Goal: Leave review/rating

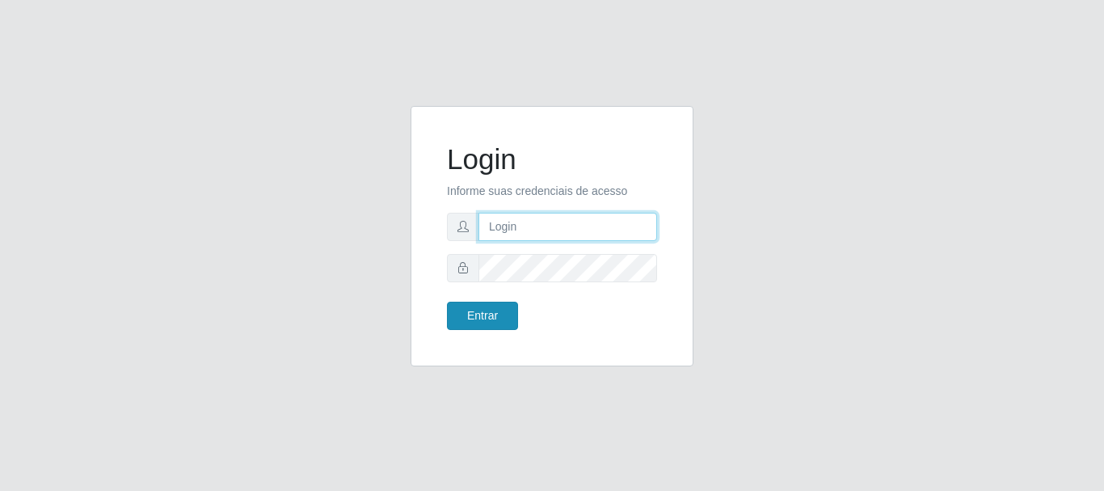
type input "maria@B4"
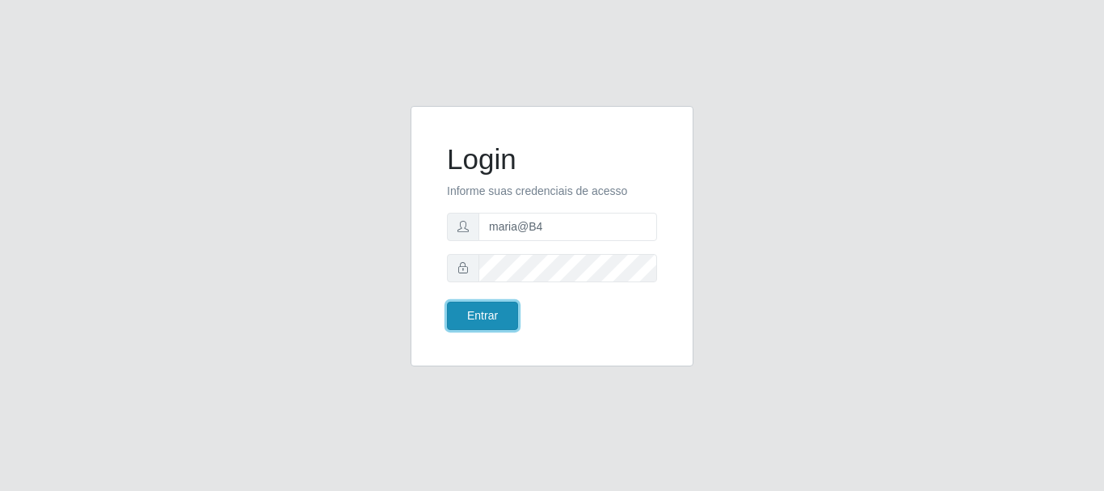
click at [490, 321] on button "Entrar" at bounding box center [482, 315] width 71 height 28
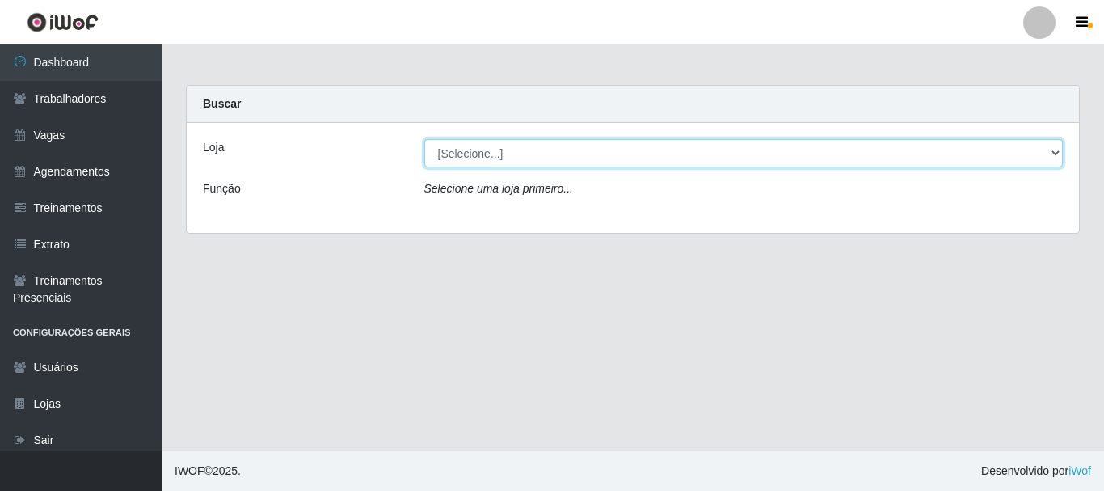
click at [466, 156] on select "[Selecione...] Bemais Supermercados - B4 [GEOGRAPHIC_DATA]" at bounding box center [743, 153] width 639 height 28
select select "404"
click at [424, 139] on select "[Selecione...] Bemais Supermercados - B4 Mangabeira" at bounding box center [743, 153] width 639 height 28
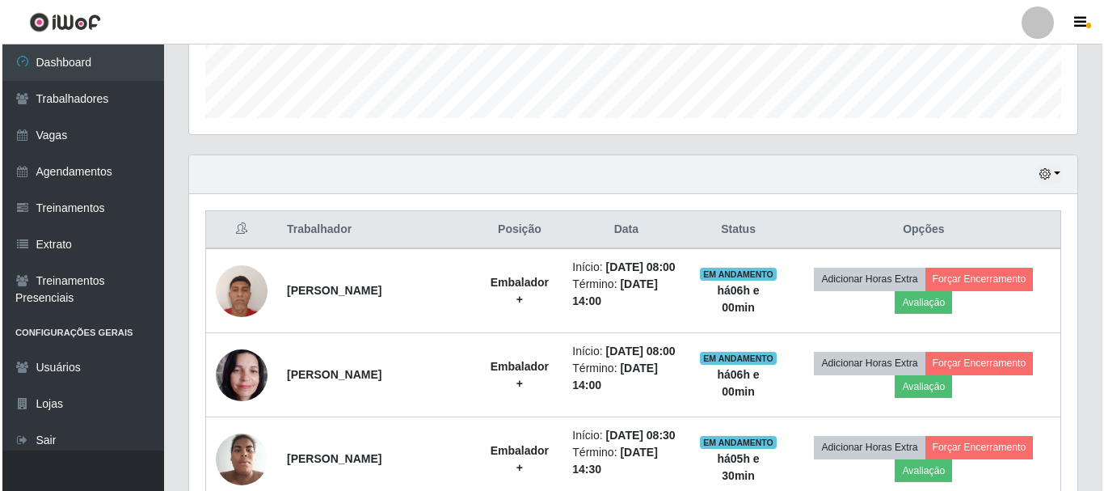
scroll to position [485, 0]
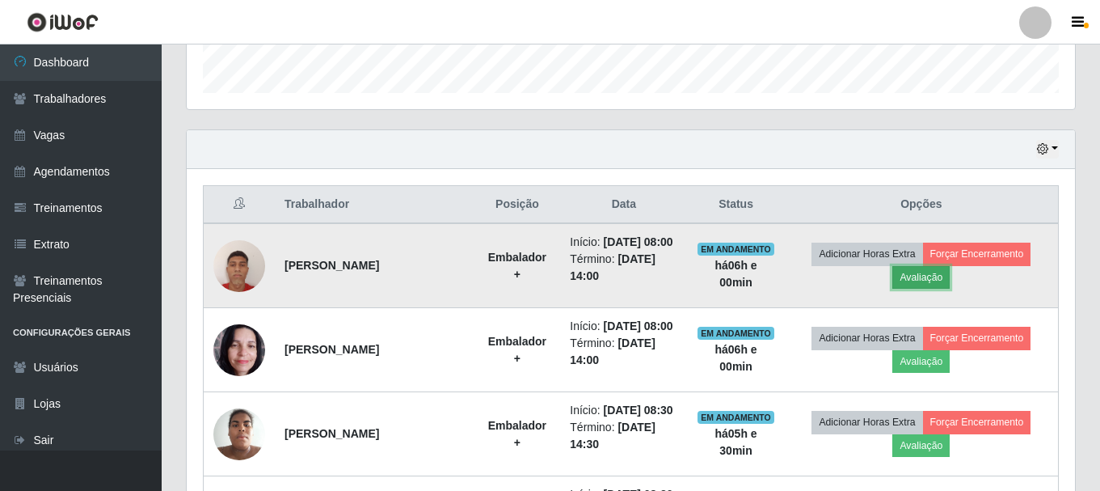
click at [917, 284] on button "Avaliação" at bounding box center [920, 277] width 57 height 23
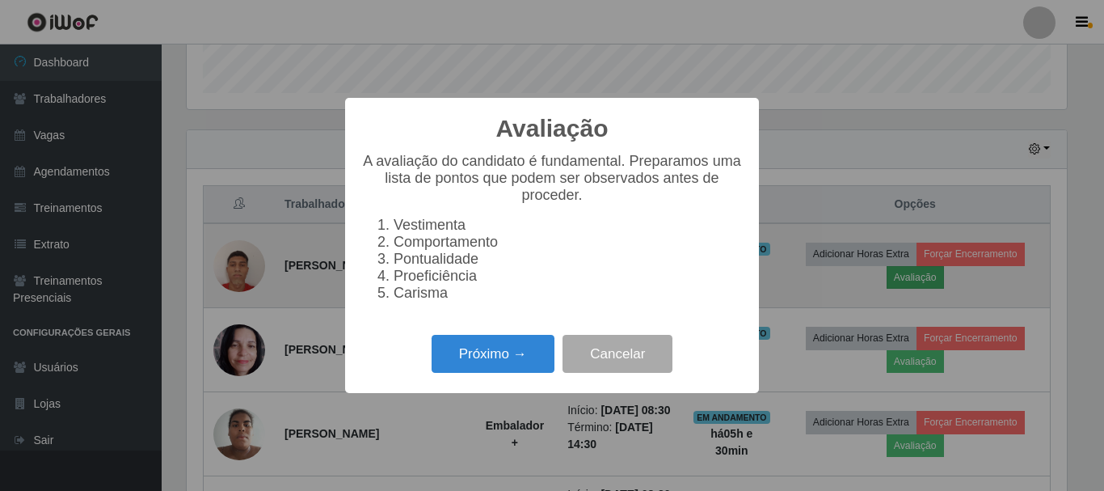
scroll to position [335, 880]
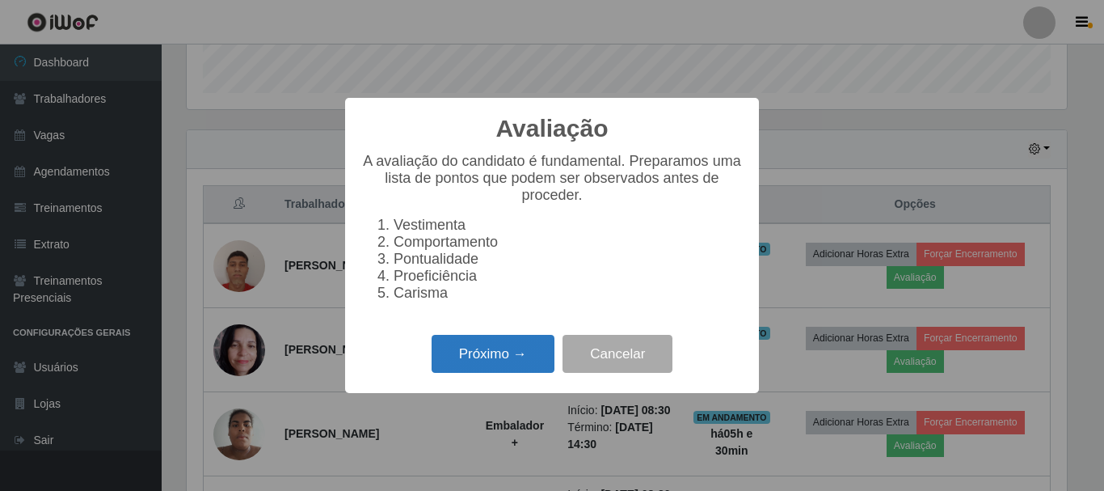
click at [449, 356] on button "Próximo →" at bounding box center [493, 354] width 123 height 38
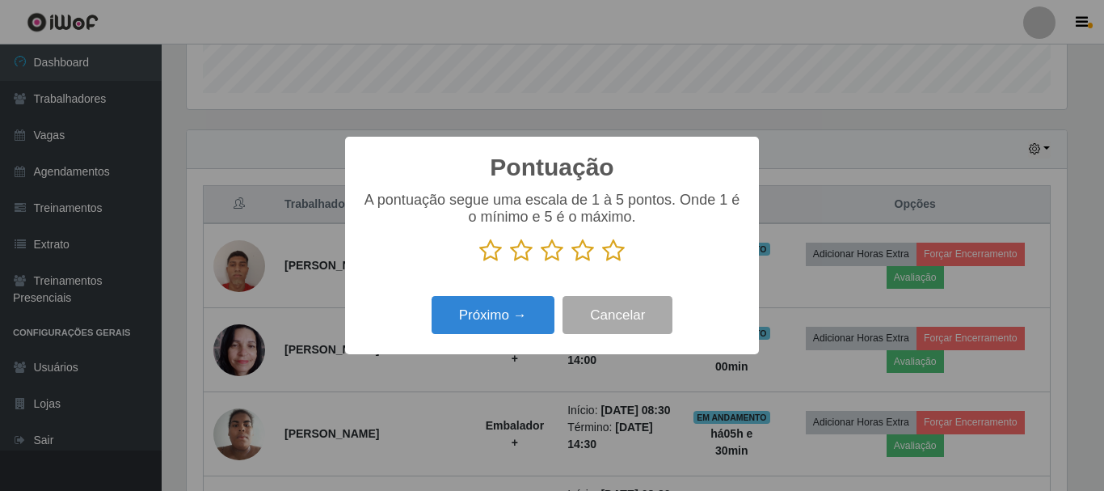
click at [618, 254] on icon at bounding box center [613, 250] width 23 height 24
click at [602, 263] on input "radio" at bounding box center [602, 263] width 0 height 0
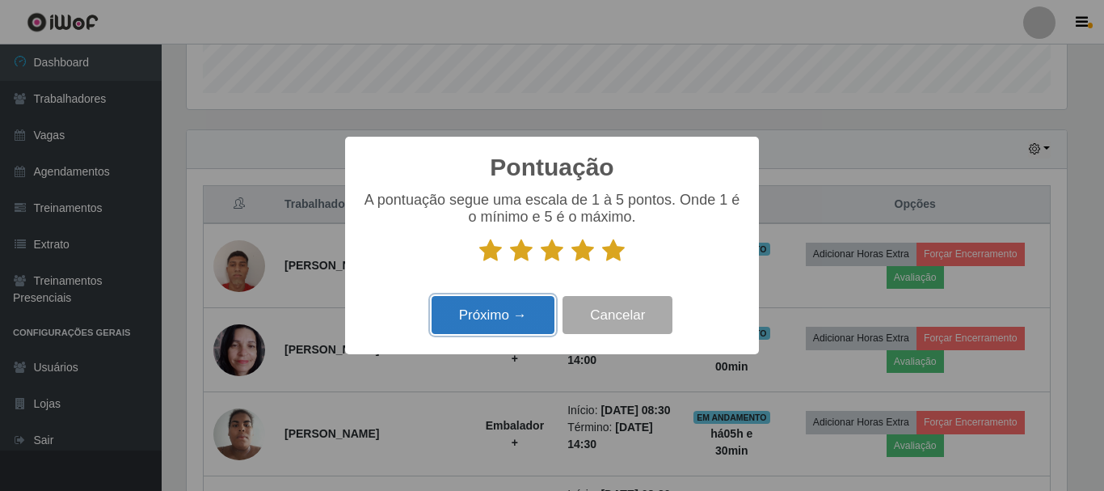
click at [534, 310] on button "Próximo →" at bounding box center [493, 315] width 123 height 38
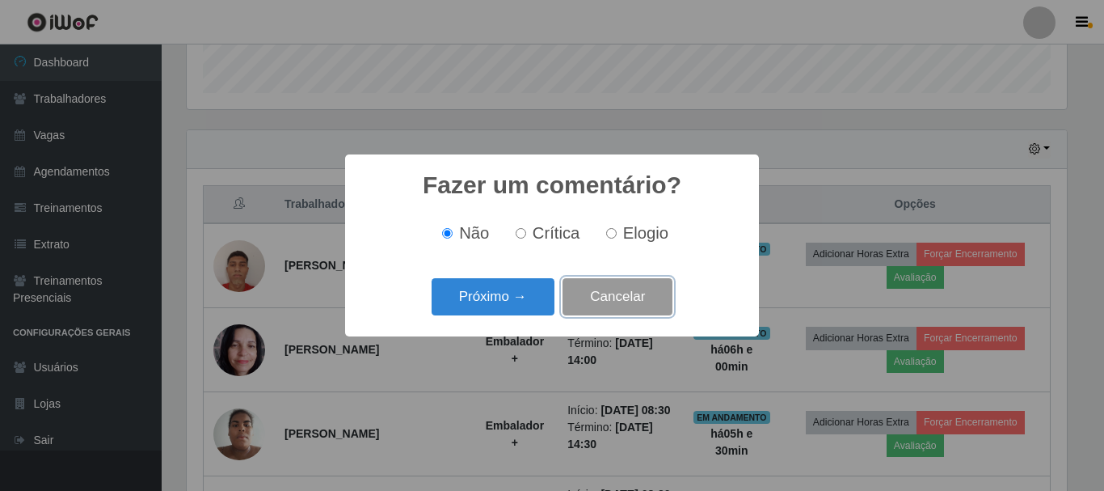
click at [604, 301] on button "Cancelar" at bounding box center [618, 297] width 110 height 38
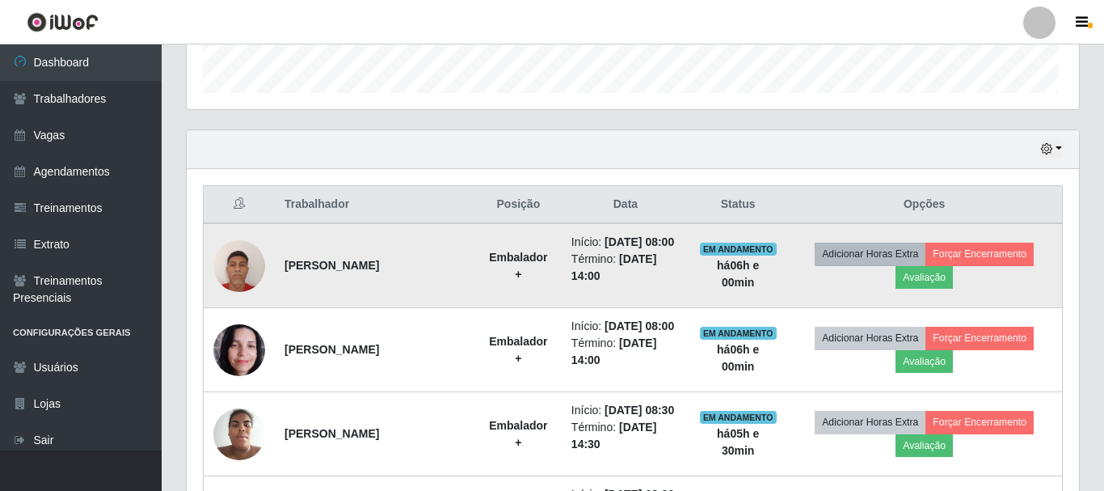
scroll to position [335, 888]
click at [978, 256] on button "Forçar Encerramento" at bounding box center [977, 253] width 108 height 23
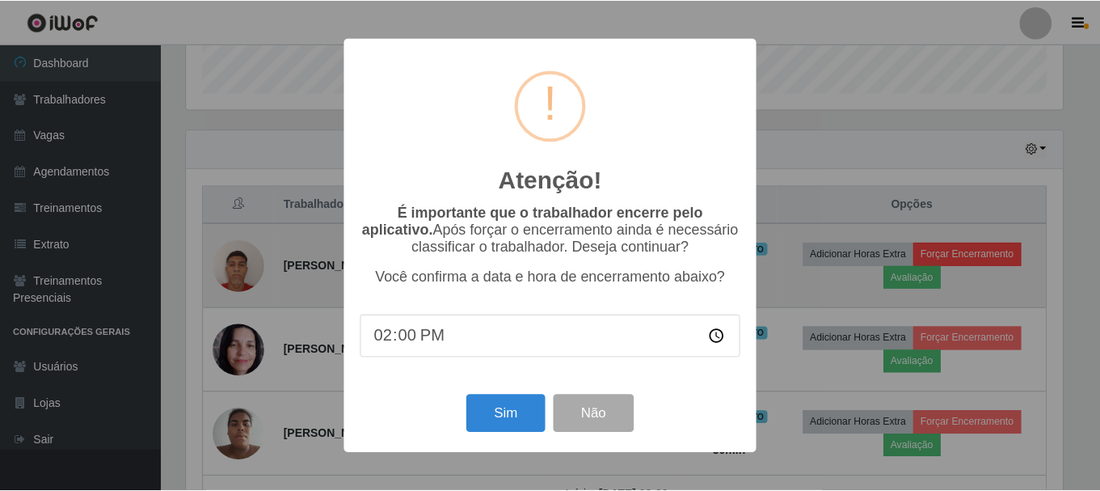
scroll to position [335, 880]
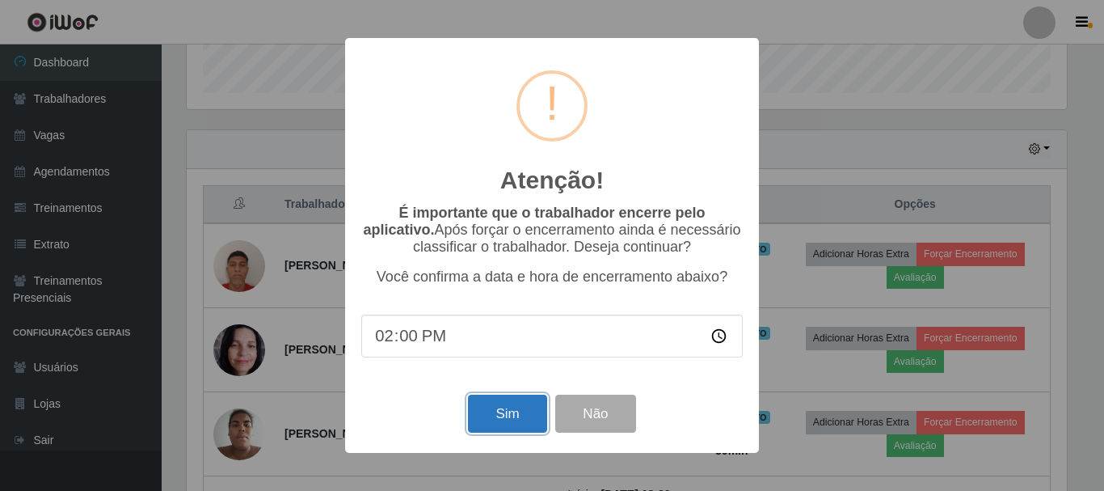
click at [516, 412] on button "Sim" at bounding box center [507, 413] width 78 height 38
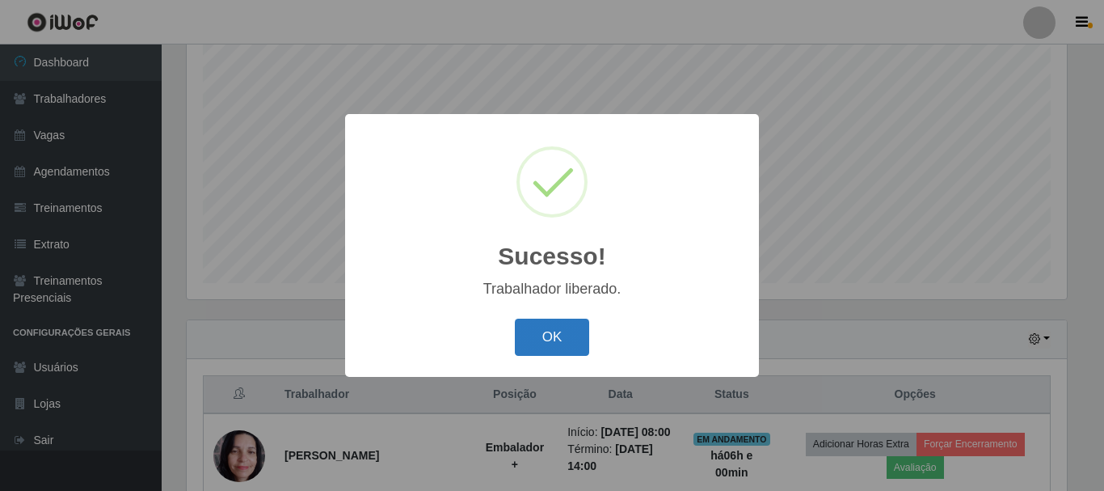
click at [552, 345] on button "OK" at bounding box center [552, 337] width 75 height 38
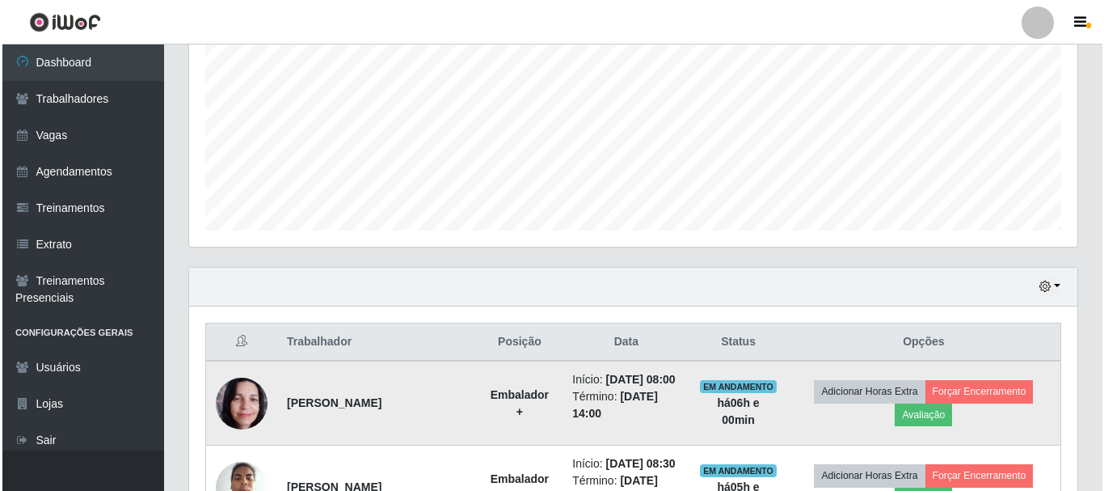
scroll to position [376, 0]
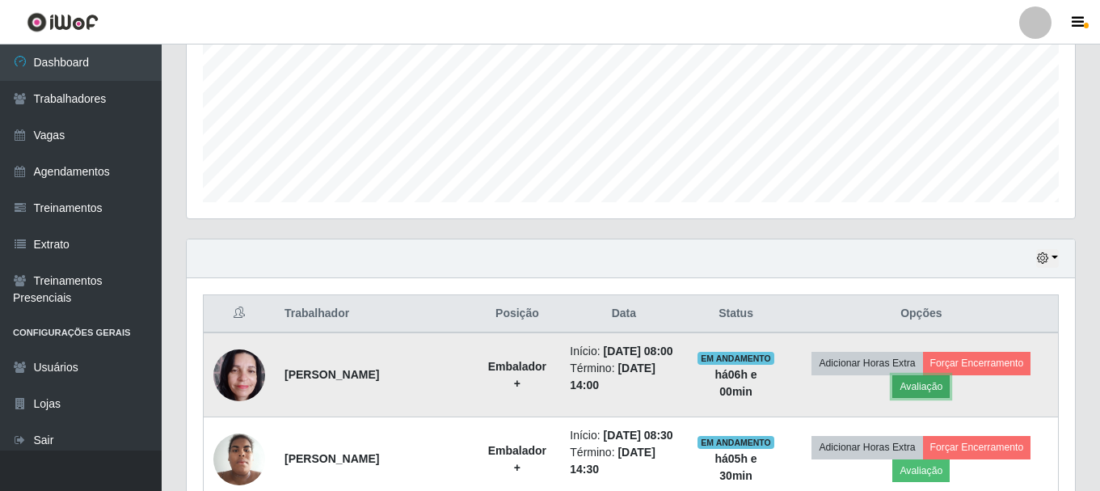
click at [921, 398] on button "Avaliação" at bounding box center [920, 386] width 57 height 23
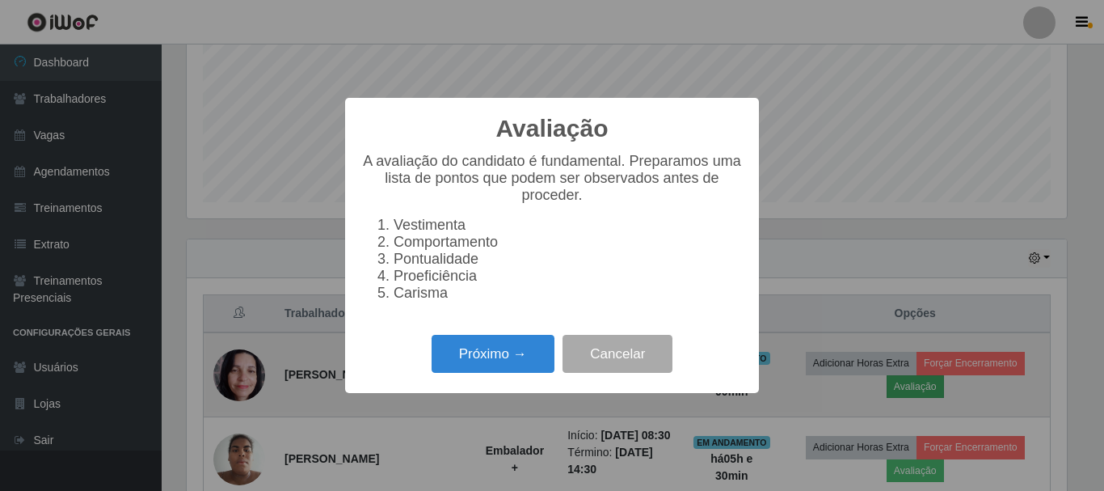
scroll to position [335, 880]
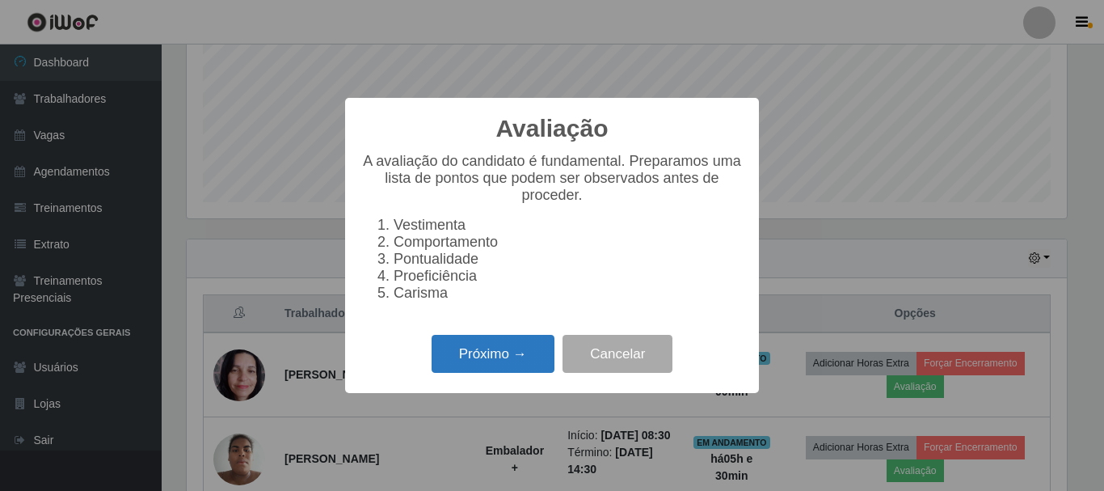
click at [504, 373] on button "Próximo →" at bounding box center [493, 354] width 123 height 38
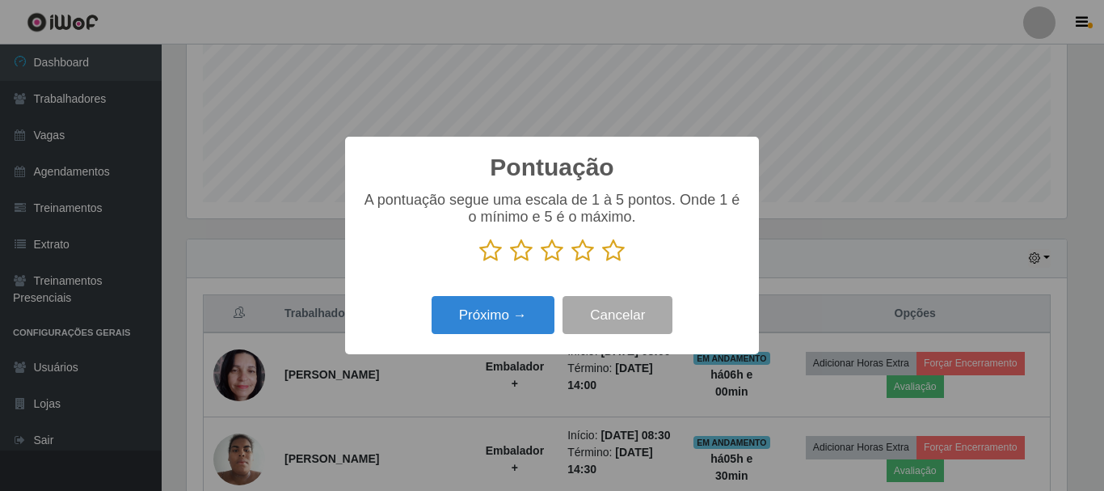
scroll to position [807952, 807407]
click at [495, 312] on button "Próximo →" at bounding box center [493, 315] width 123 height 38
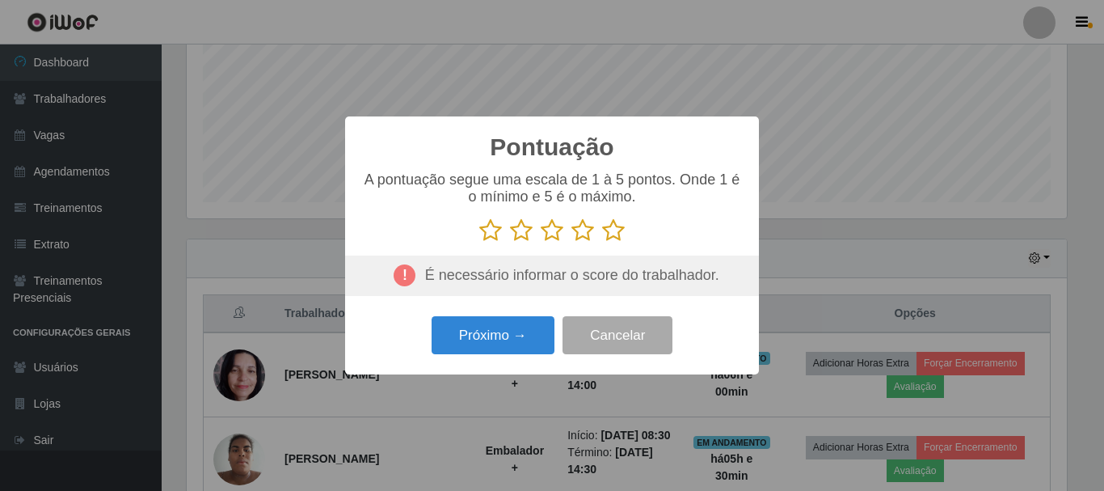
click at [615, 236] on icon at bounding box center [613, 230] width 23 height 24
click at [602, 242] on input "radio" at bounding box center [602, 242] width 0 height 0
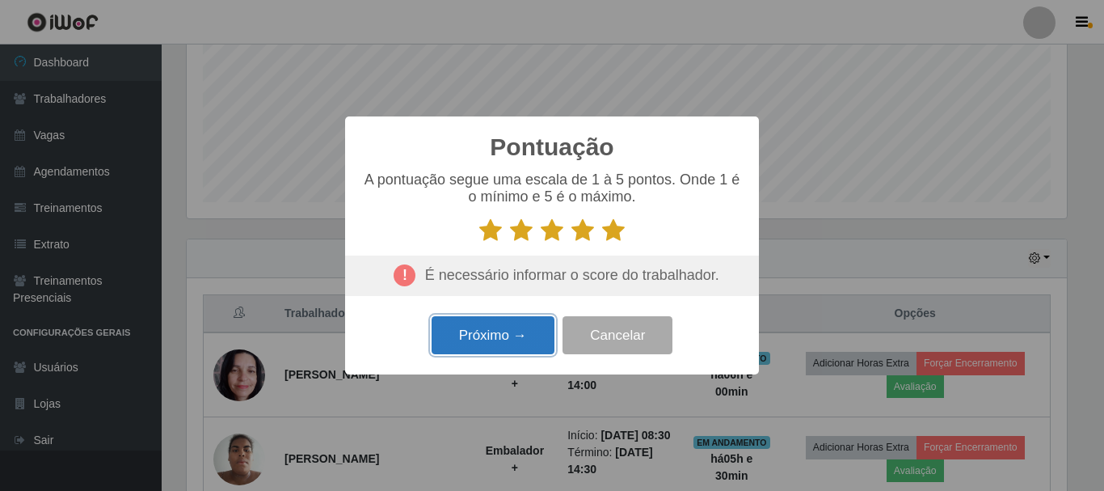
click at [513, 332] on button "Próximo →" at bounding box center [493, 335] width 123 height 38
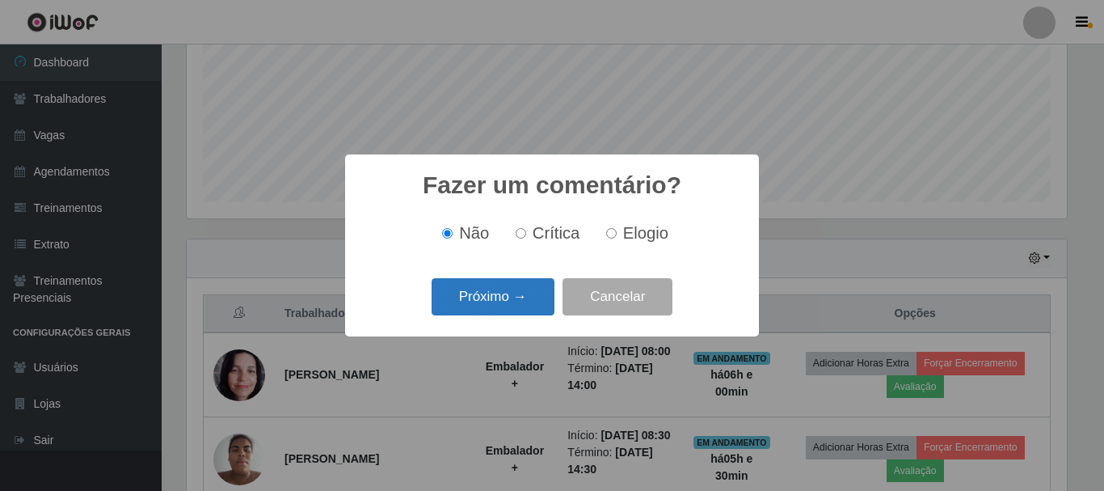
click at [547, 306] on button "Próximo →" at bounding box center [493, 297] width 123 height 38
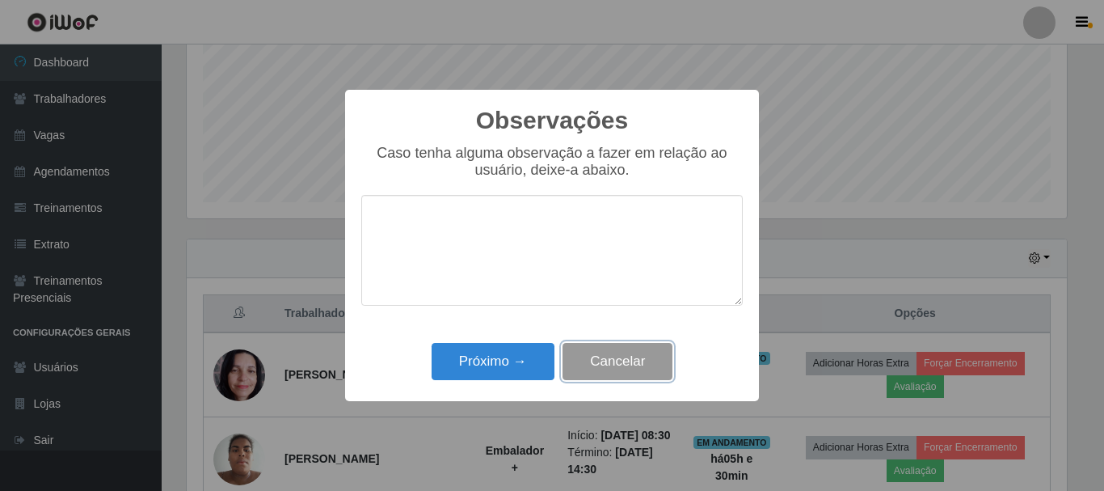
click at [627, 353] on button "Cancelar" at bounding box center [618, 362] width 110 height 38
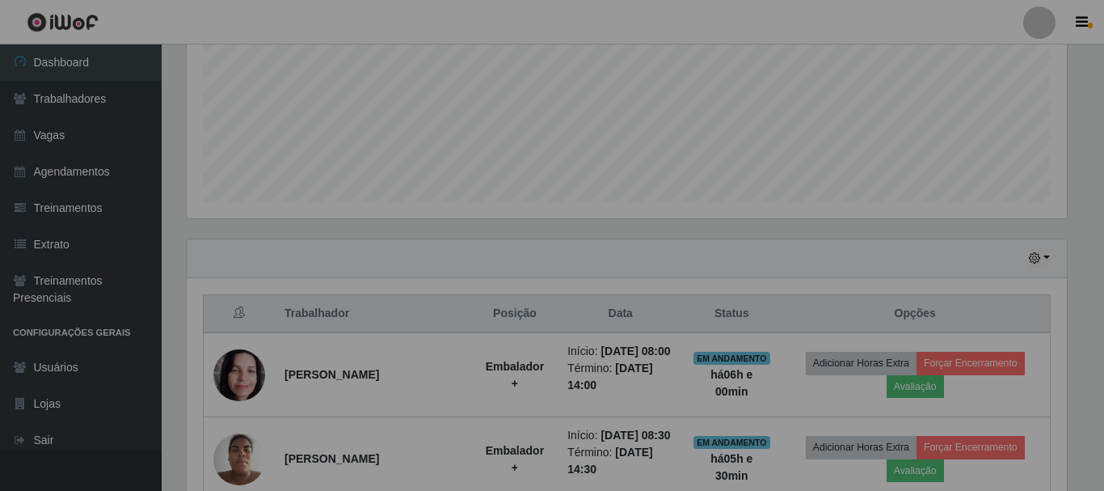
scroll to position [335, 888]
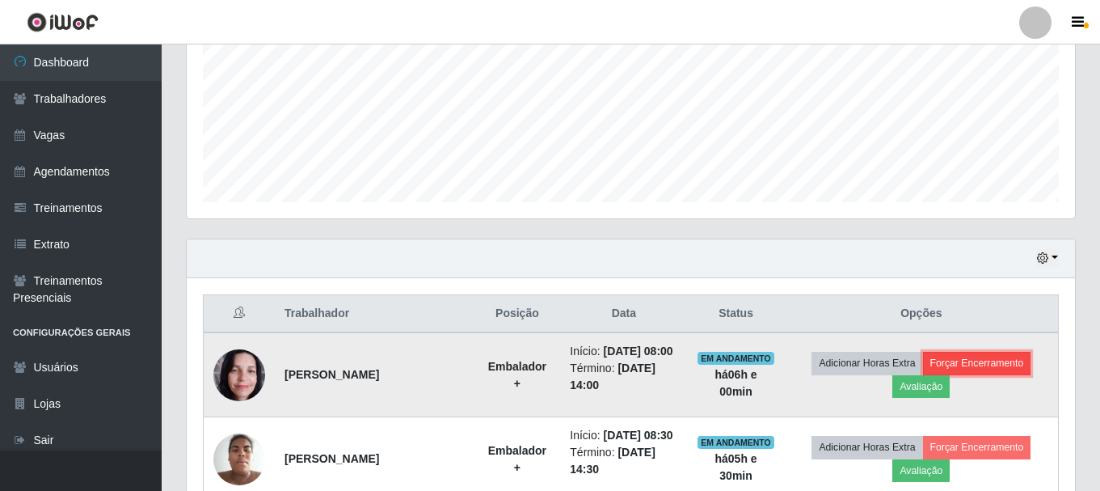
click at [989, 369] on button "Forçar Encerramento" at bounding box center [977, 363] width 108 height 23
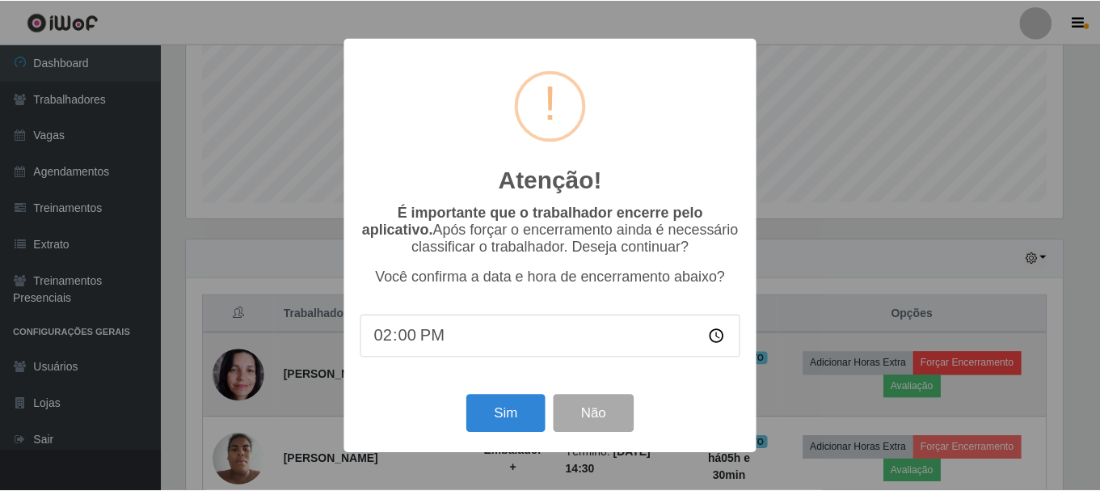
scroll to position [335, 880]
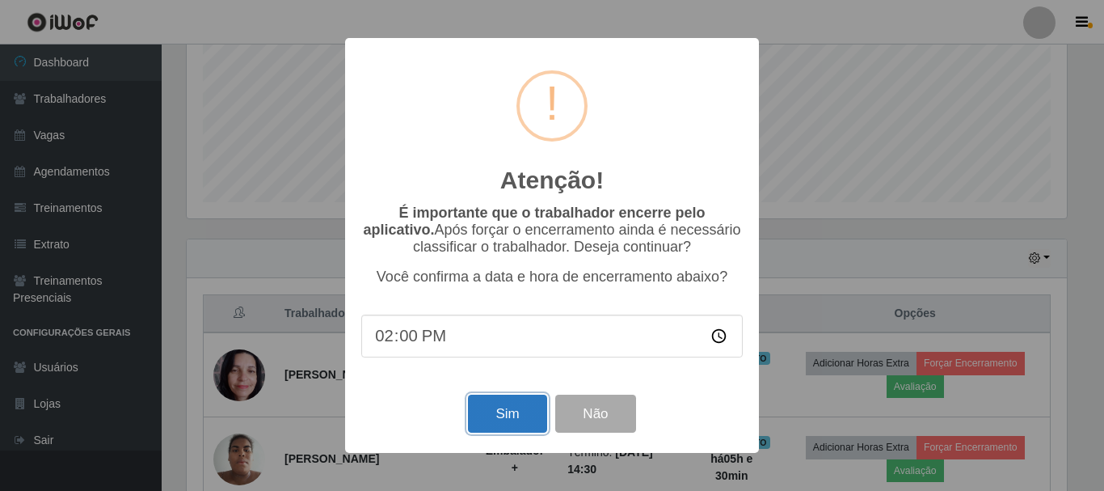
click at [516, 407] on button "Sim" at bounding box center [507, 413] width 78 height 38
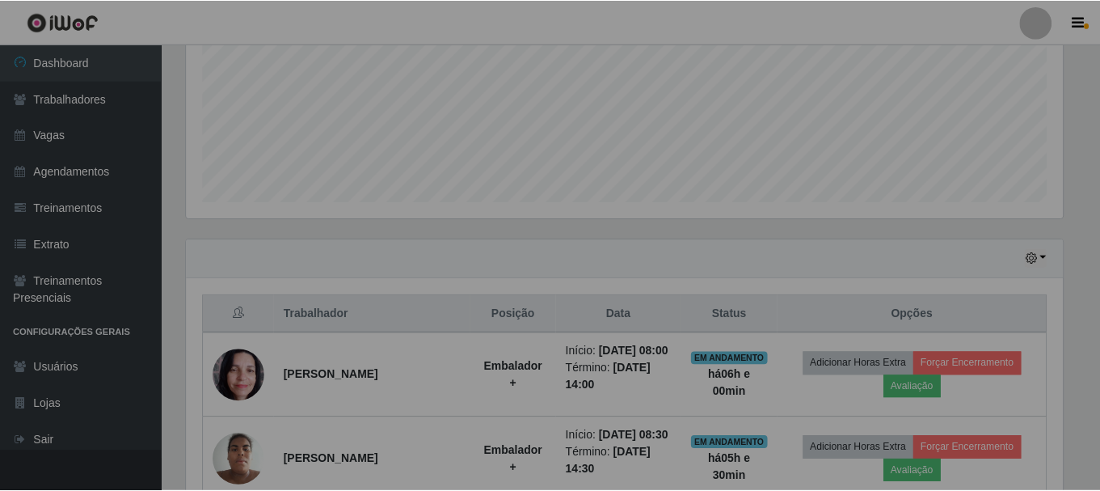
scroll to position [0, 0]
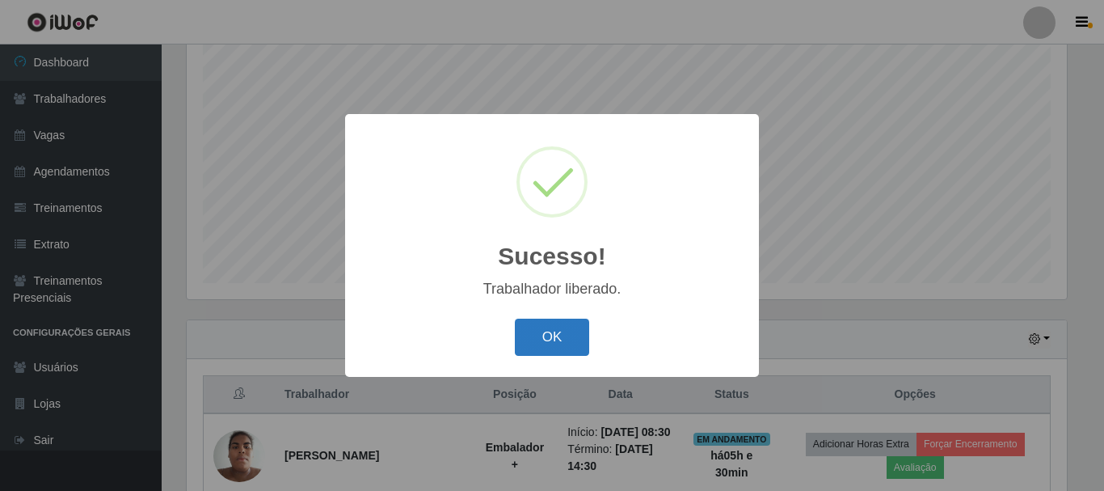
click at [545, 331] on button "OK" at bounding box center [552, 337] width 75 height 38
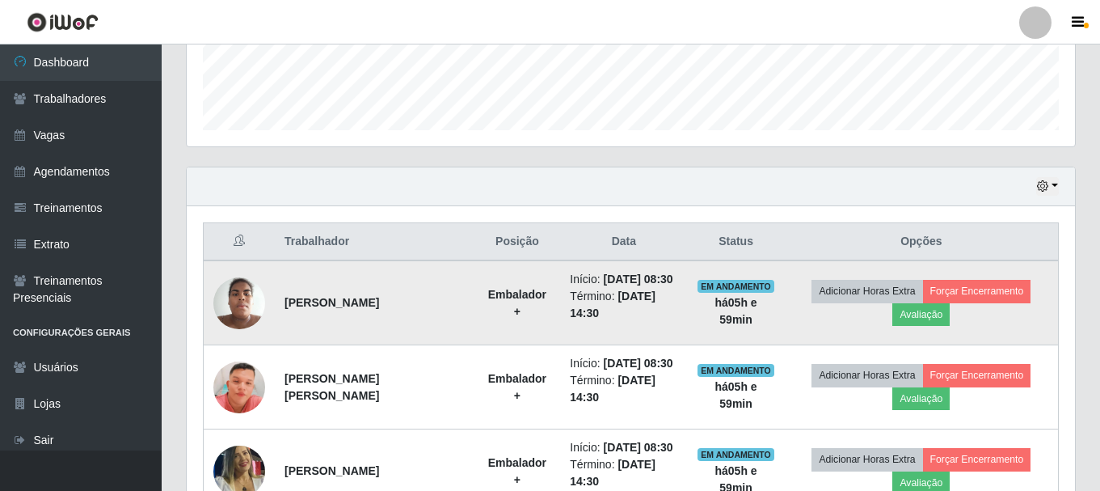
scroll to position [538, 0]
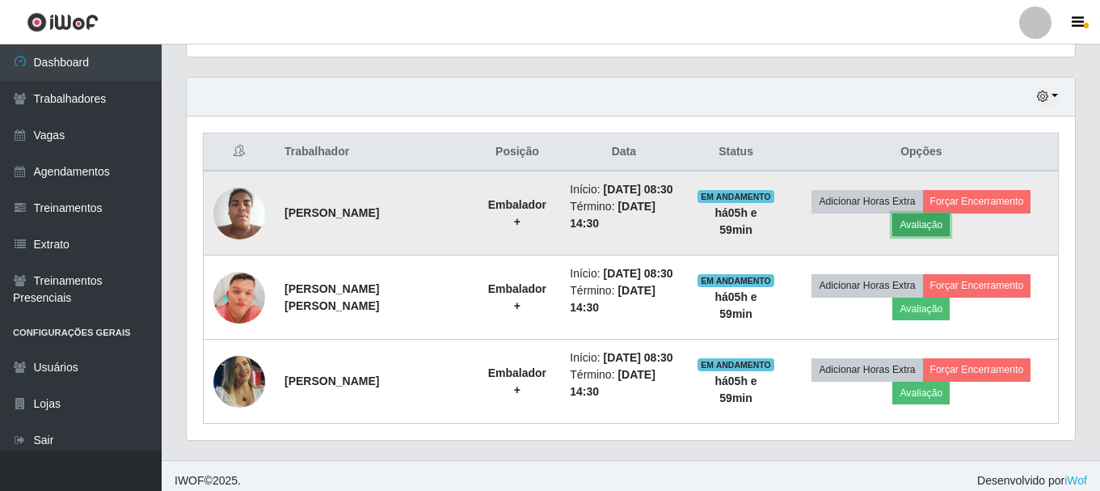
click at [947, 235] on button "Avaliação" at bounding box center [920, 224] width 57 height 23
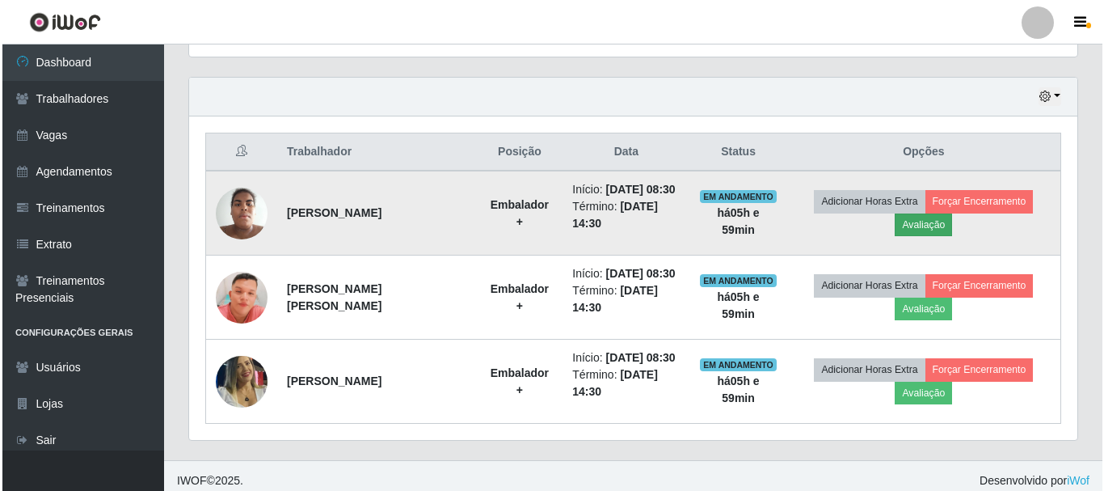
scroll to position [335, 880]
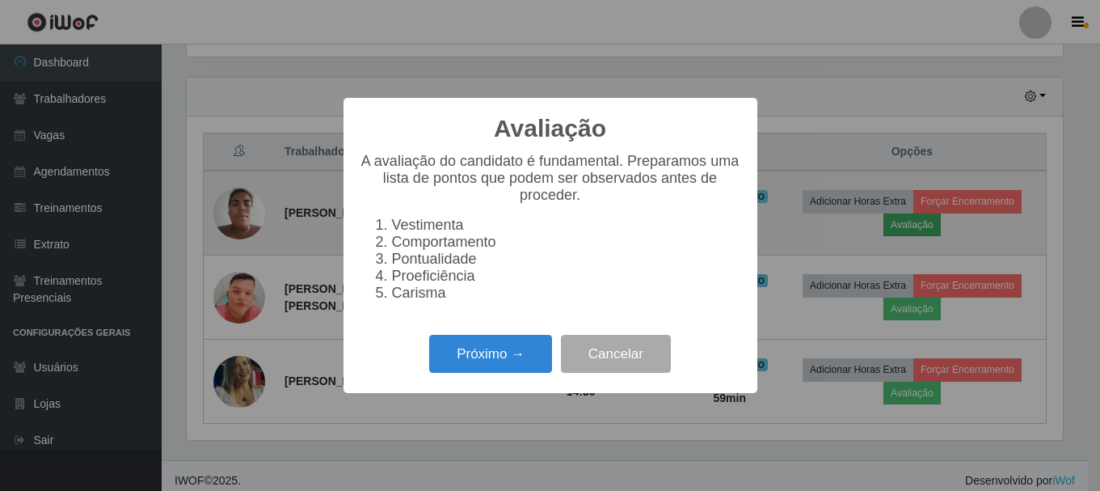
click at [947, 235] on div "Avaliação × A avaliação do candidato é fundamental. Preparamos uma lista de pon…" at bounding box center [550, 245] width 1100 height 491
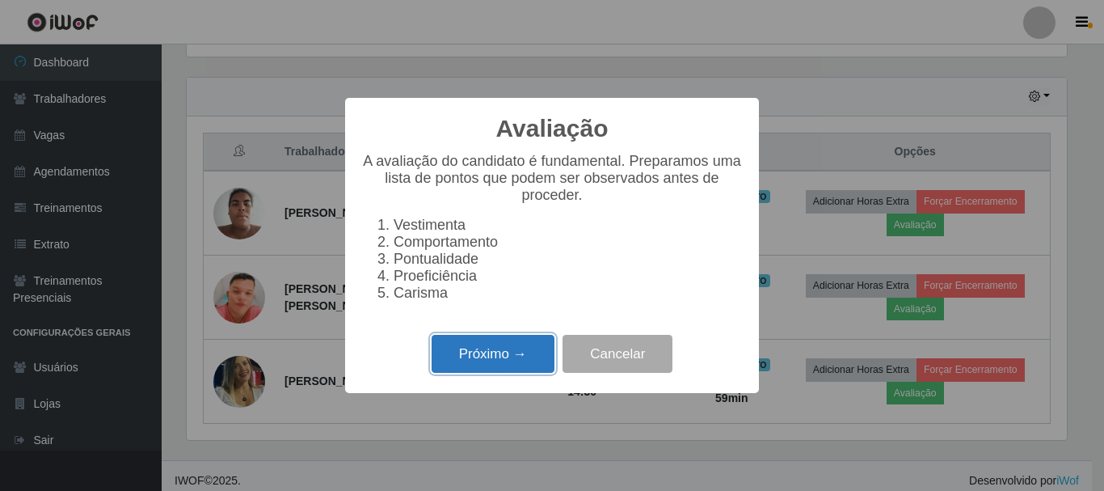
click at [474, 355] on button "Próximo →" at bounding box center [493, 354] width 123 height 38
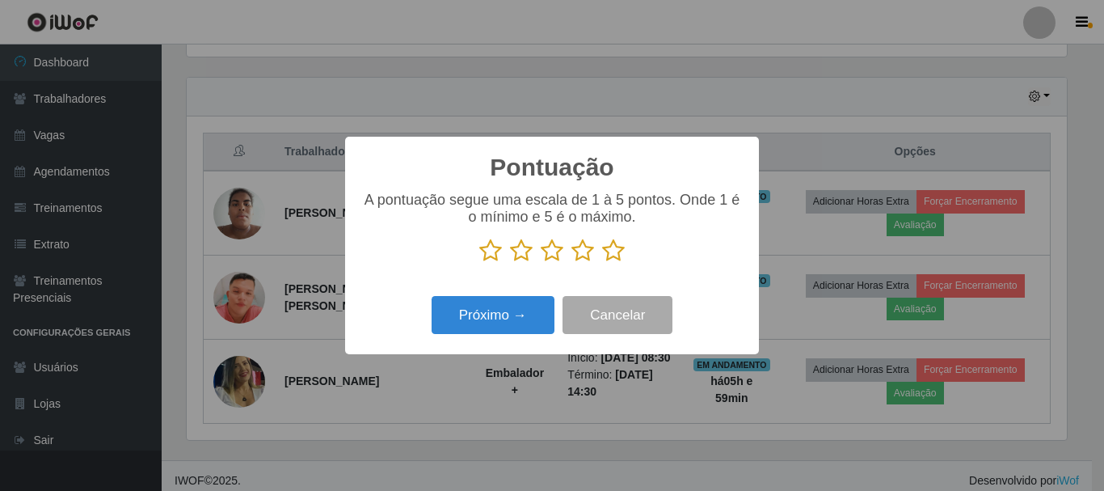
click at [607, 255] on icon at bounding box center [613, 250] width 23 height 24
click at [602, 263] on input "radio" at bounding box center [602, 263] width 0 height 0
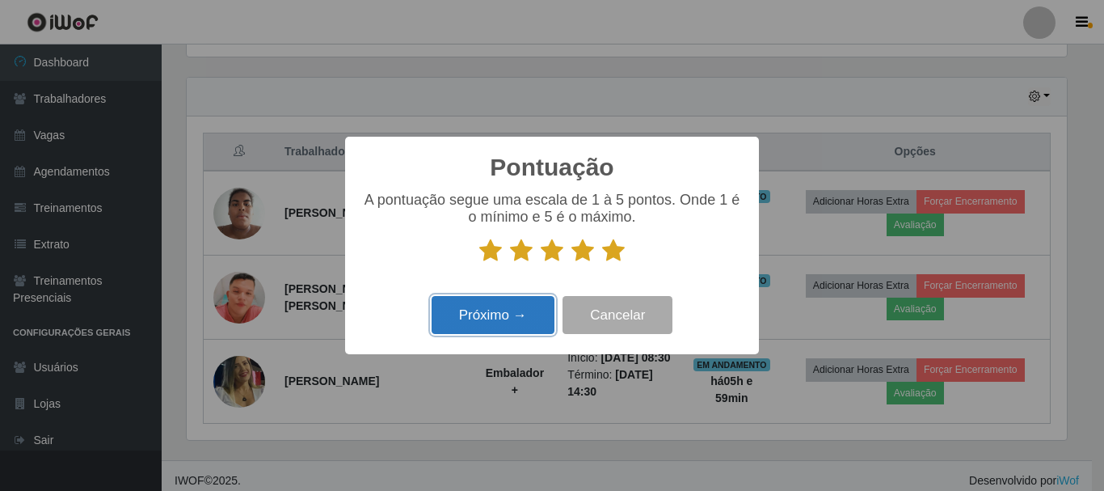
click at [504, 318] on button "Próximo →" at bounding box center [493, 315] width 123 height 38
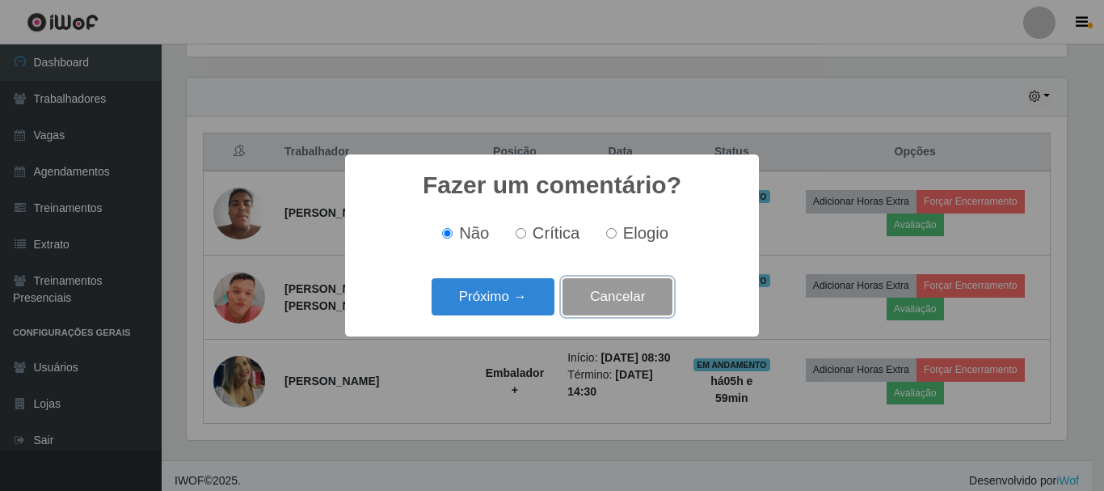
click at [601, 304] on button "Cancelar" at bounding box center [618, 297] width 110 height 38
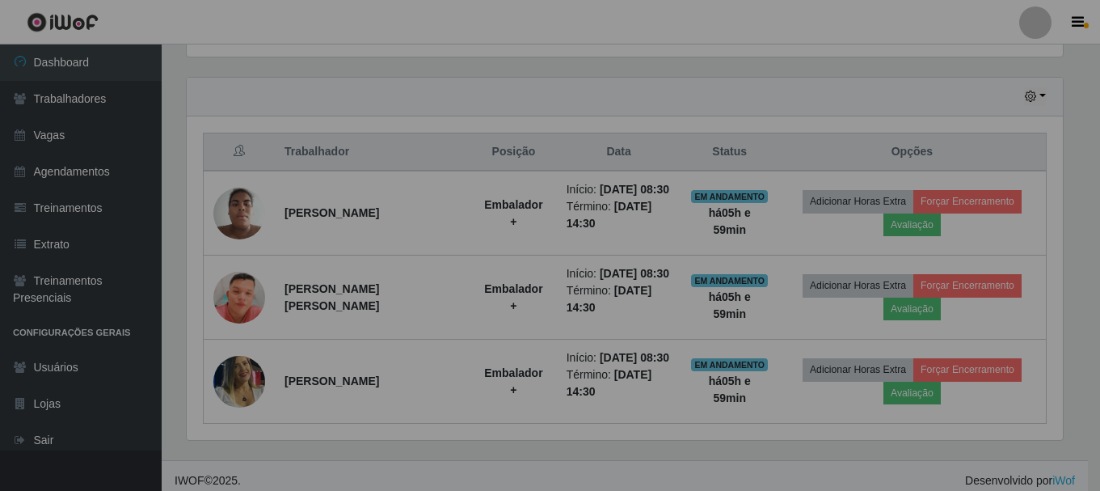
scroll to position [335, 888]
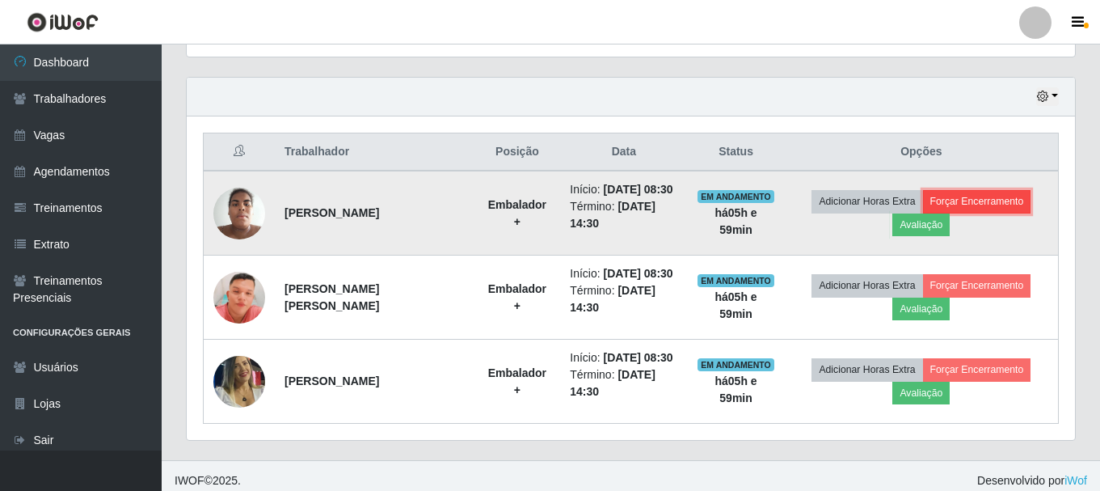
click at [998, 209] on button "Forçar Encerramento" at bounding box center [977, 201] width 108 height 23
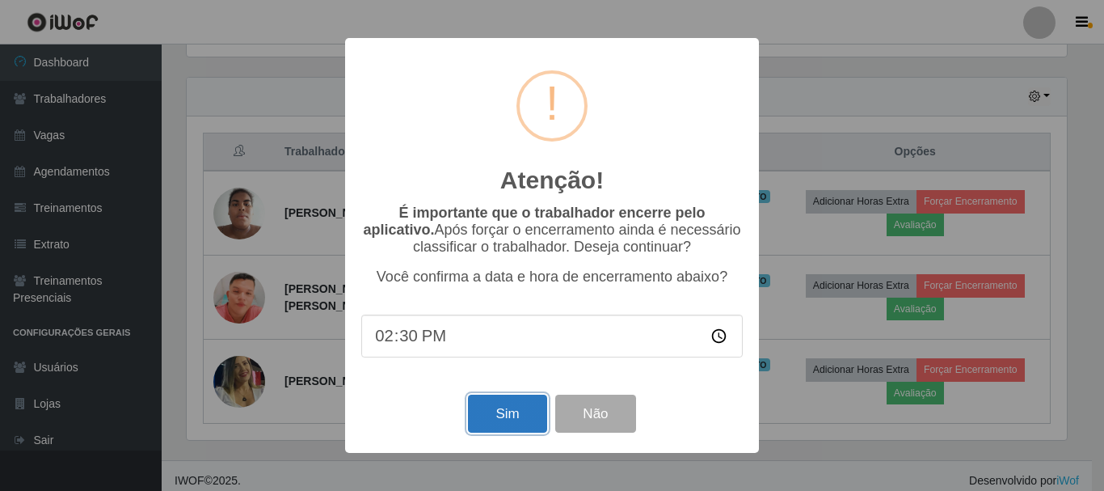
click at [495, 420] on button "Sim" at bounding box center [507, 413] width 78 height 38
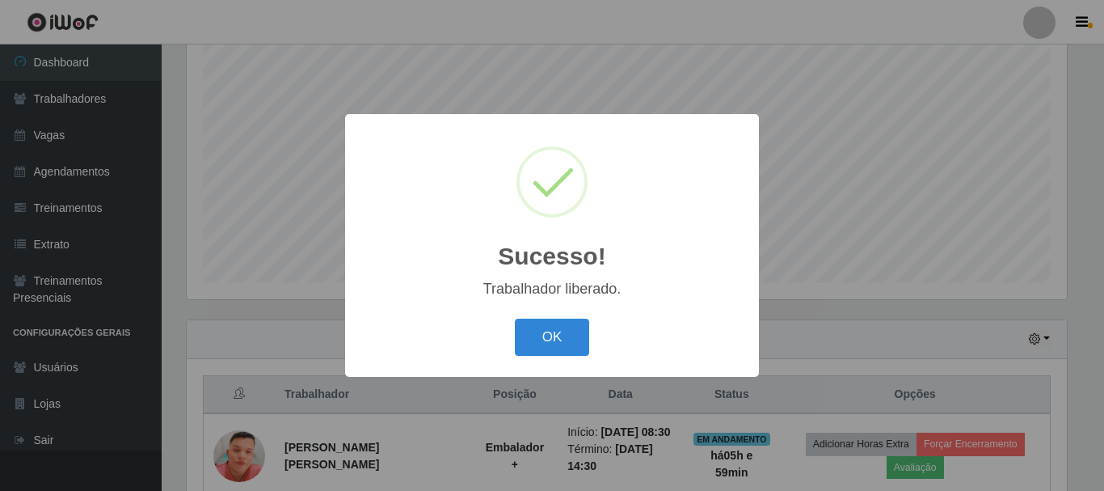
click at [515, 318] on button "OK" at bounding box center [552, 337] width 75 height 38
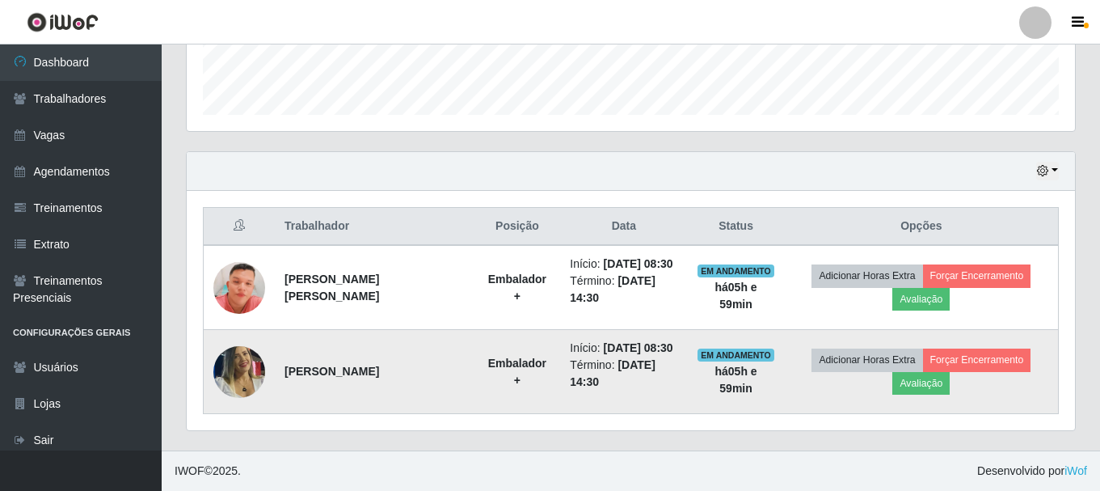
scroll to position [497, 0]
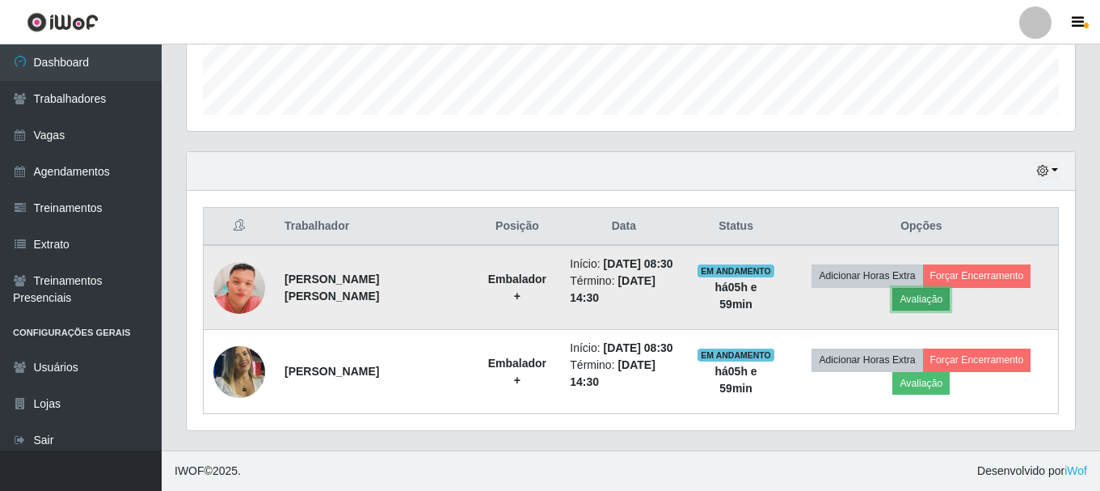
click at [933, 288] on button "Avaliação" at bounding box center [920, 299] width 57 height 23
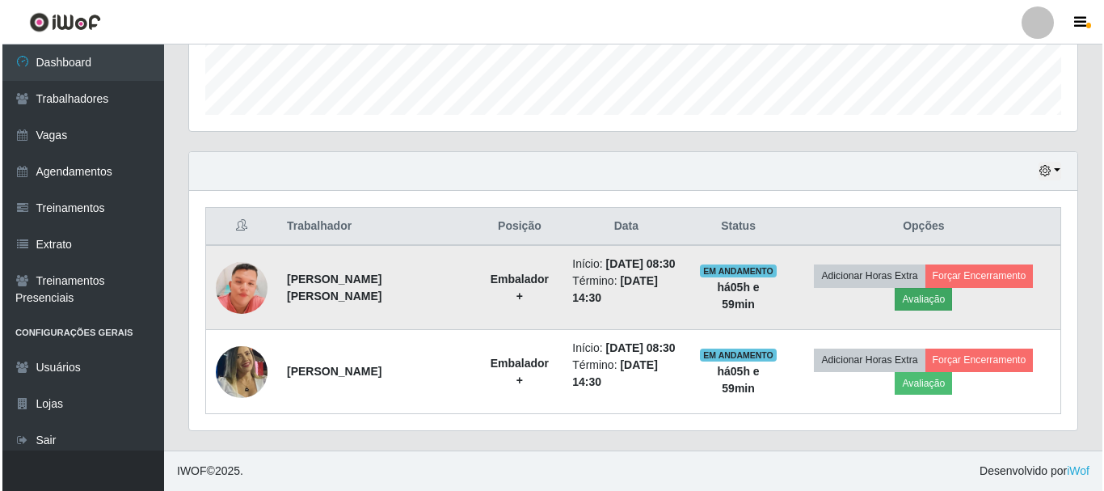
scroll to position [335, 880]
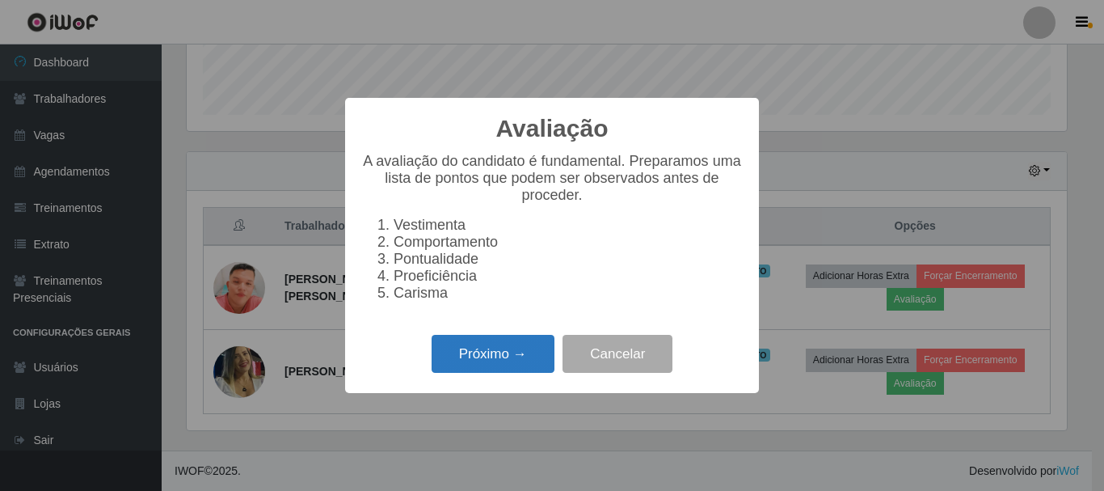
click at [524, 355] on button "Próximo →" at bounding box center [493, 354] width 123 height 38
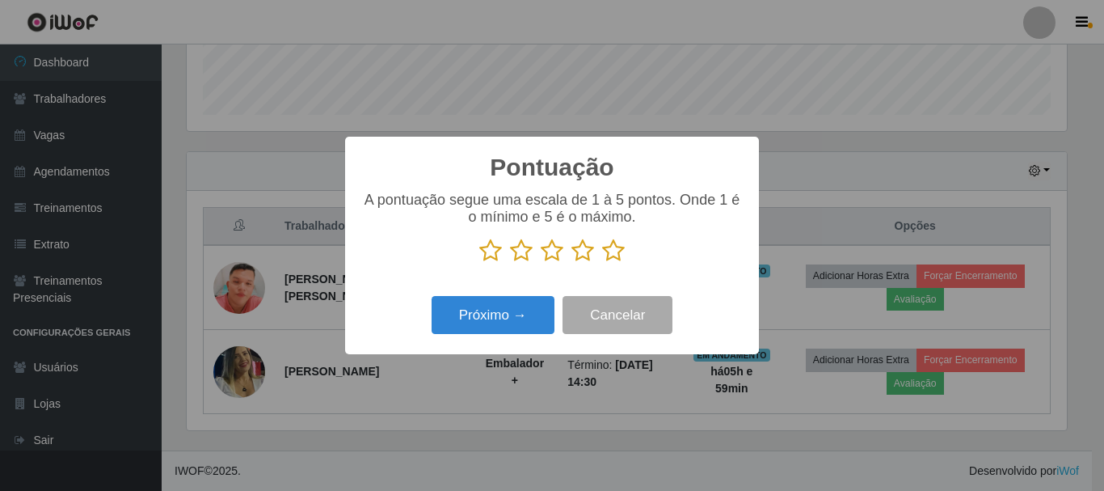
click at [615, 253] on icon at bounding box center [613, 250] width 23 height 24
click at [602, 263] on input "radio" at bounding box center [602, 263] width 0 height 0
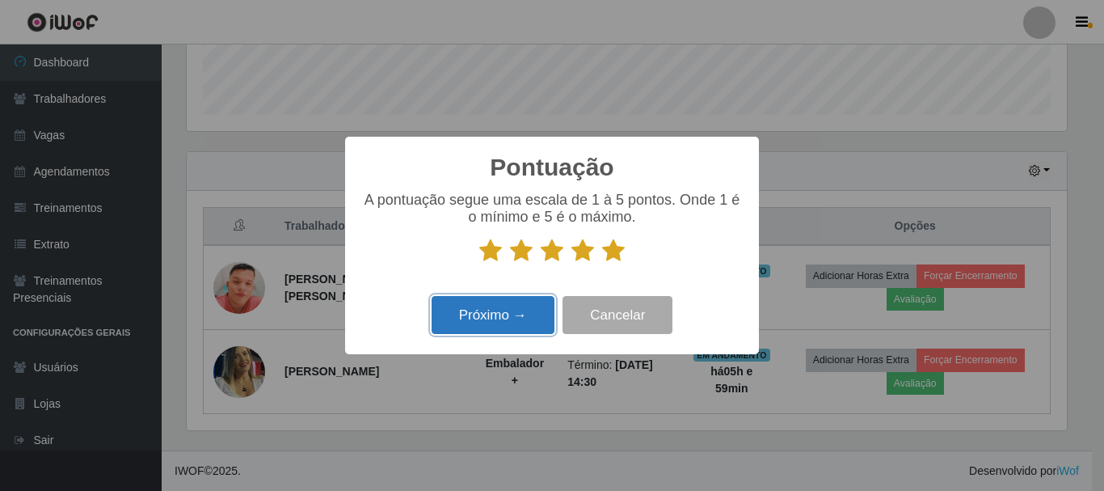
click at [515, 327] on button "Próximo →" at bounding box center [493, 315] width 123 height 38
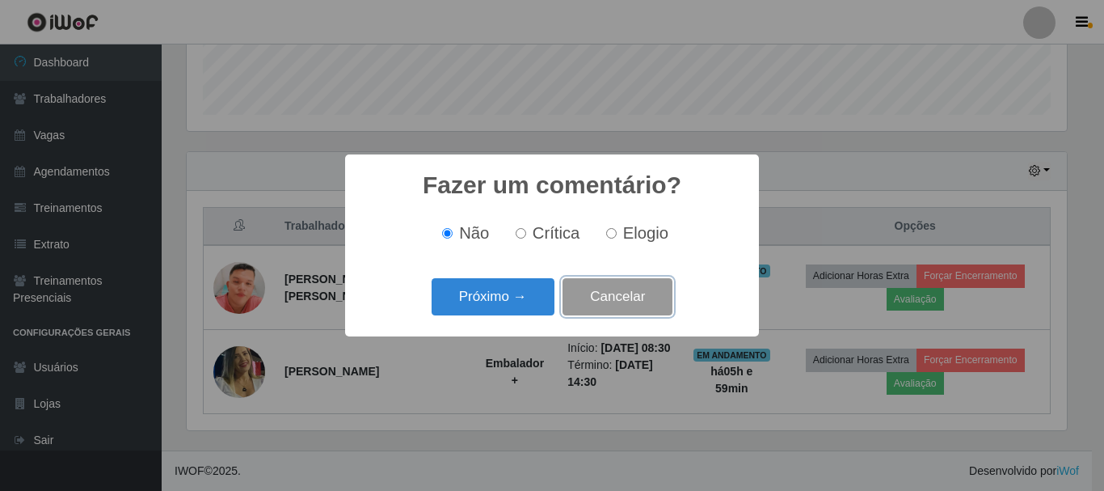
click at [611, 301] on button "Cancelar" at bounding box center [618, 297] width 110 height 38
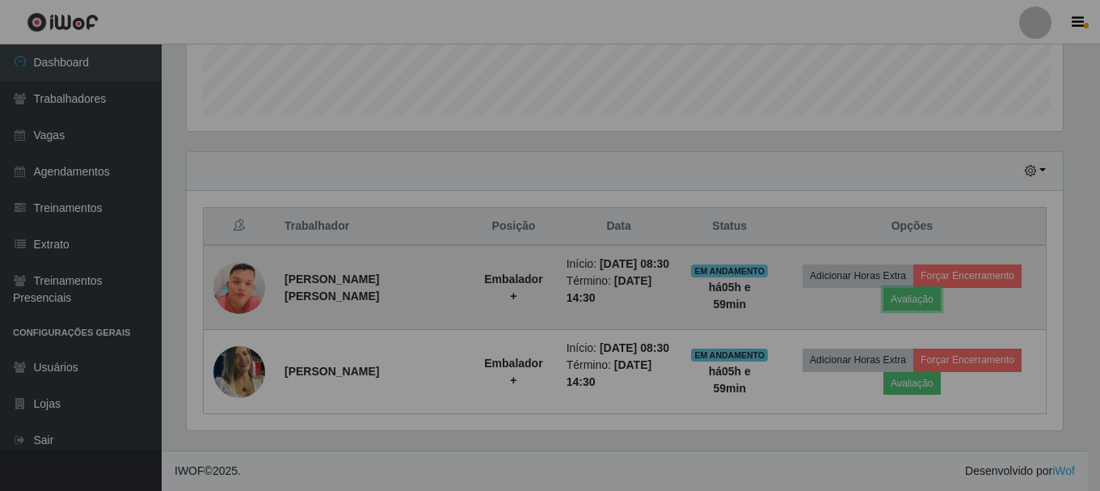
scroll to position [335, 888]
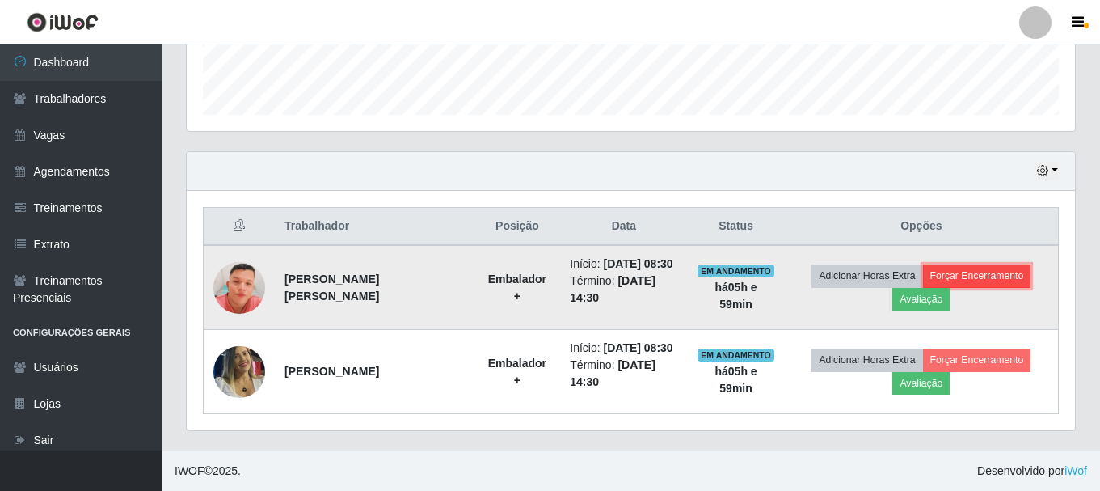
click at [1002, 264] on button "Forçar Encerramento" at bounding box center [977, 275] width 108 height 23
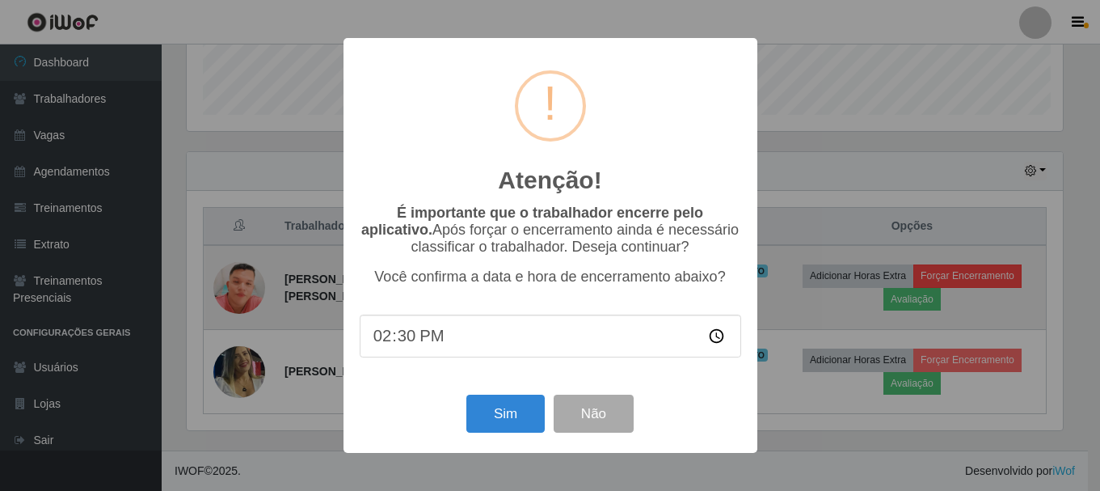
scroll to position [335, 880]
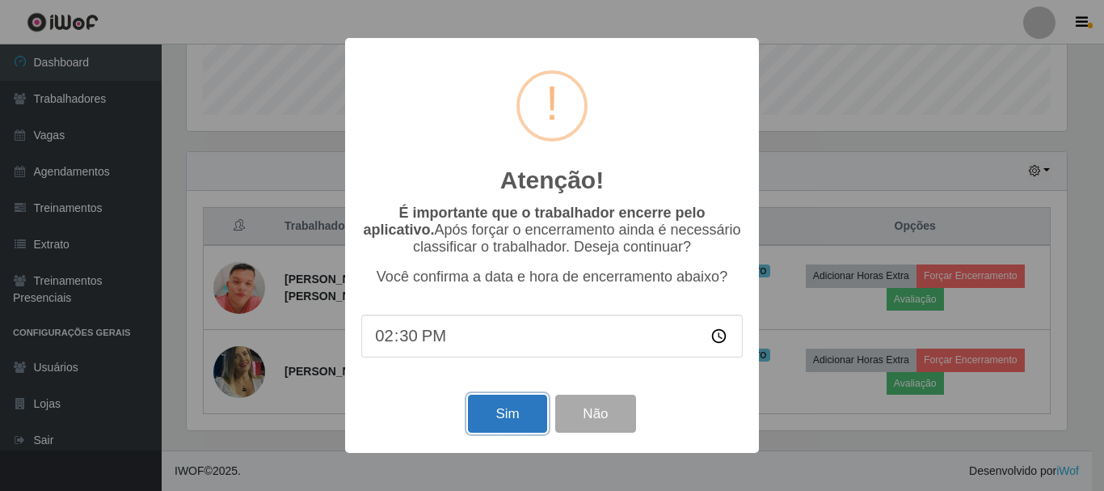
click at [523, 410] on button "Sim" at bounding box center [507, 413] width 78 height 38
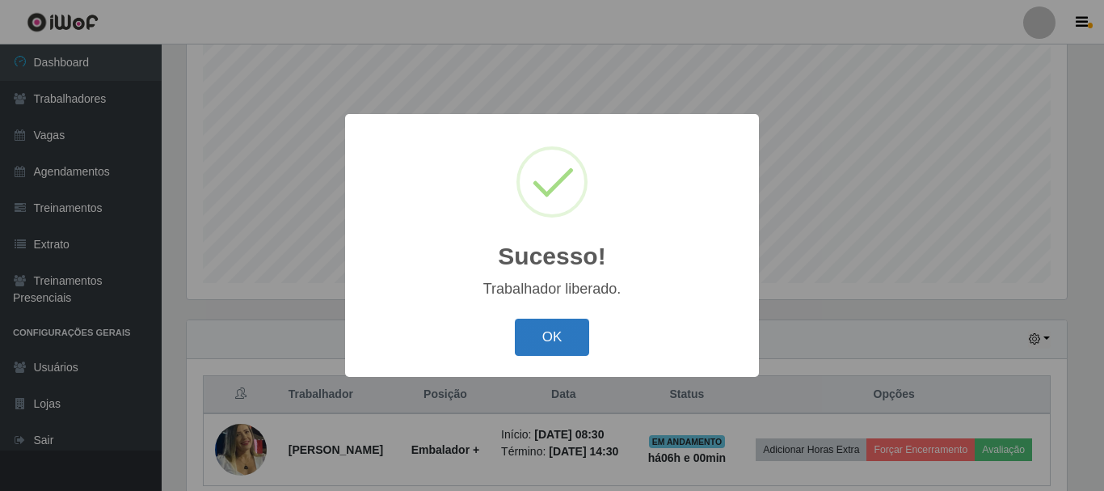
click at [582, 340] on button "OK" at bounding box center [552, 337] width 75 height 38
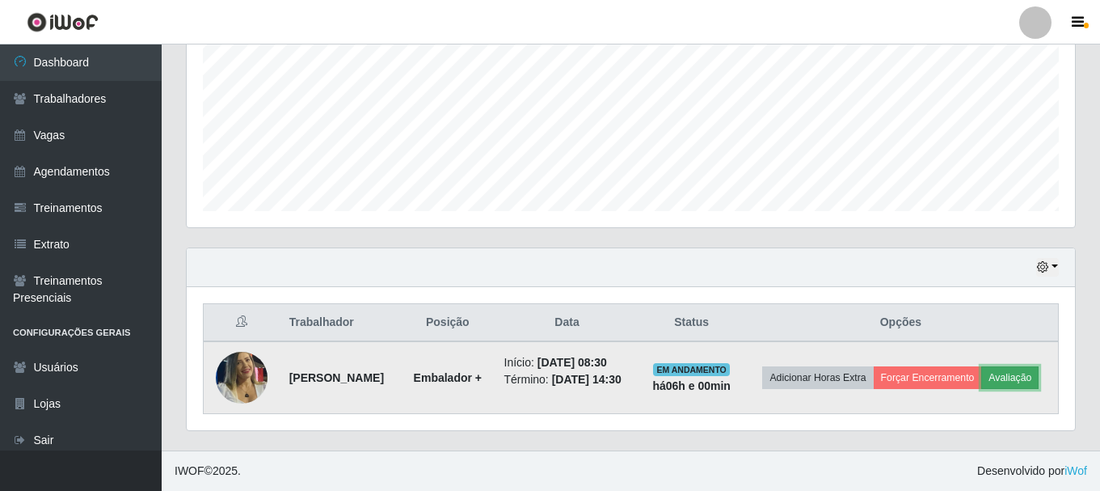
click at [981, 379] on button "Avaliação" at bounding box center [1009, 377] width 57 height 23
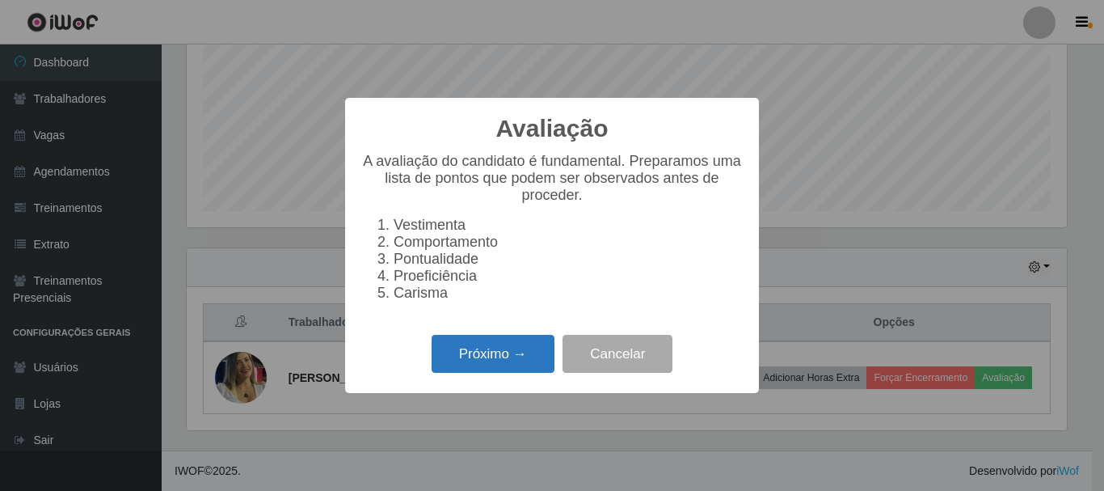
click at [449, 356] on button "Próximo →" at bounding box center [493, 354] width 123 height 38
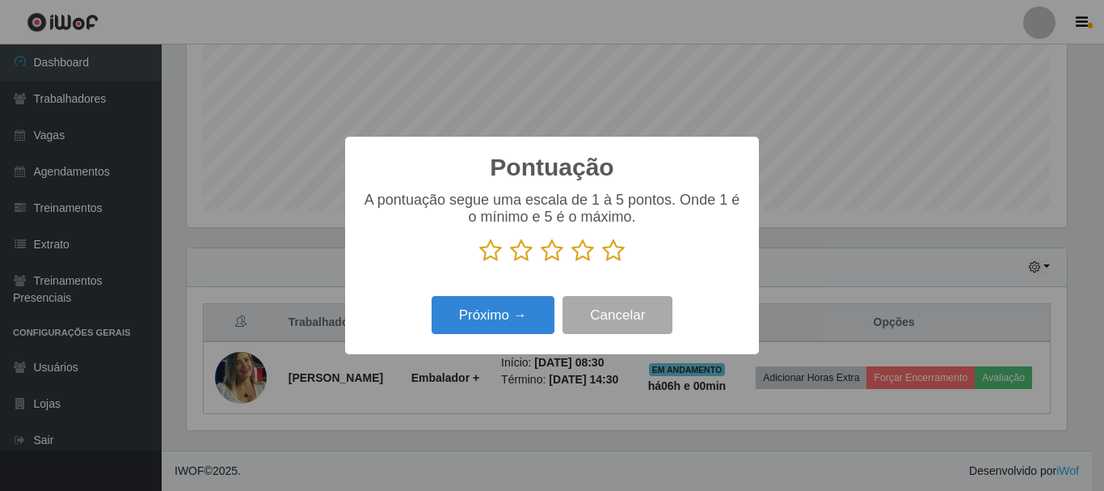
click at [608, 254] on icon at bounding box center [613, 250] width 23 height 24
click at [602, 263] on input "radio" at bounding box center [602, 263] width 0 height 0
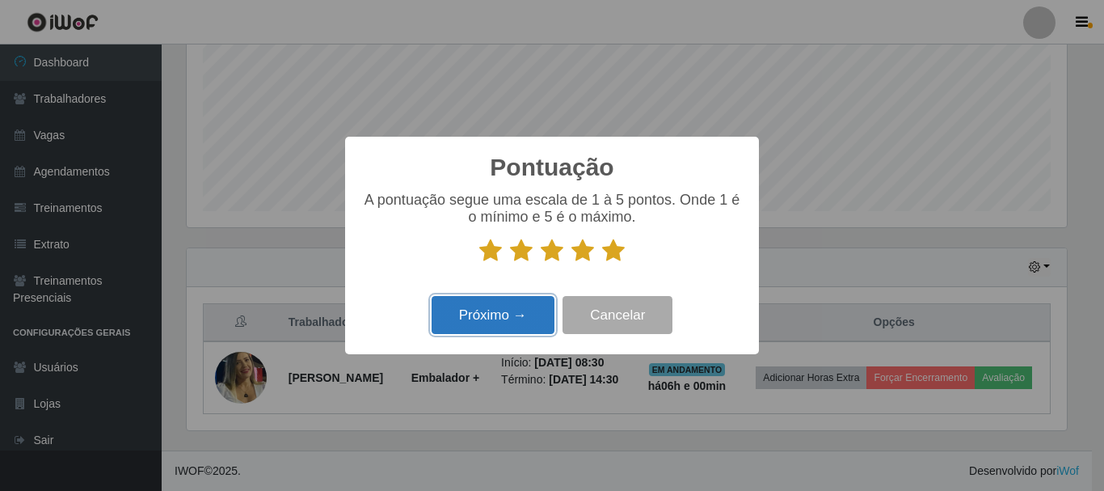
click at [521, 310] on button "Próximo →" at bounding box center [493, 315] width 123 height 38
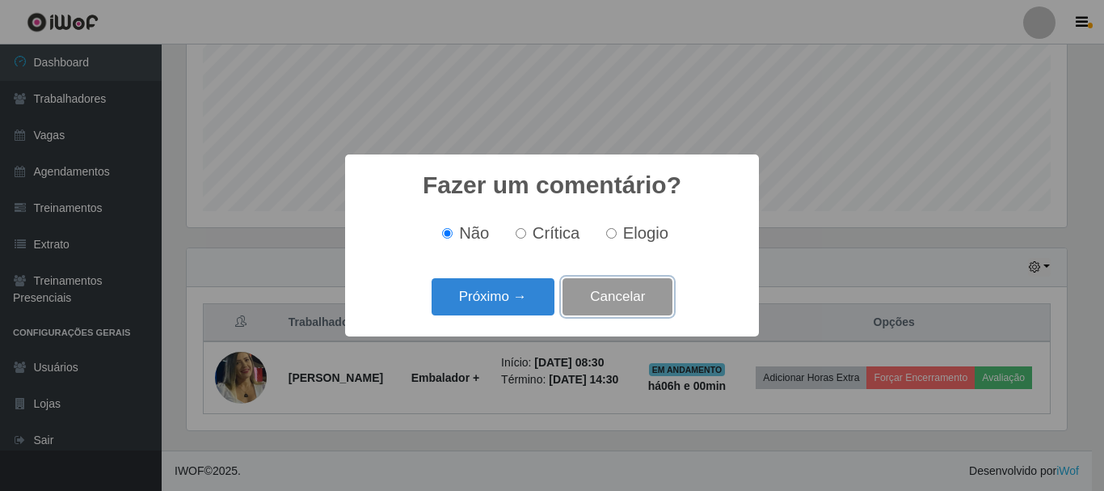
click at [589, 292] on button "Cancelar" at bounding box center [618, 297] width 110 height 38
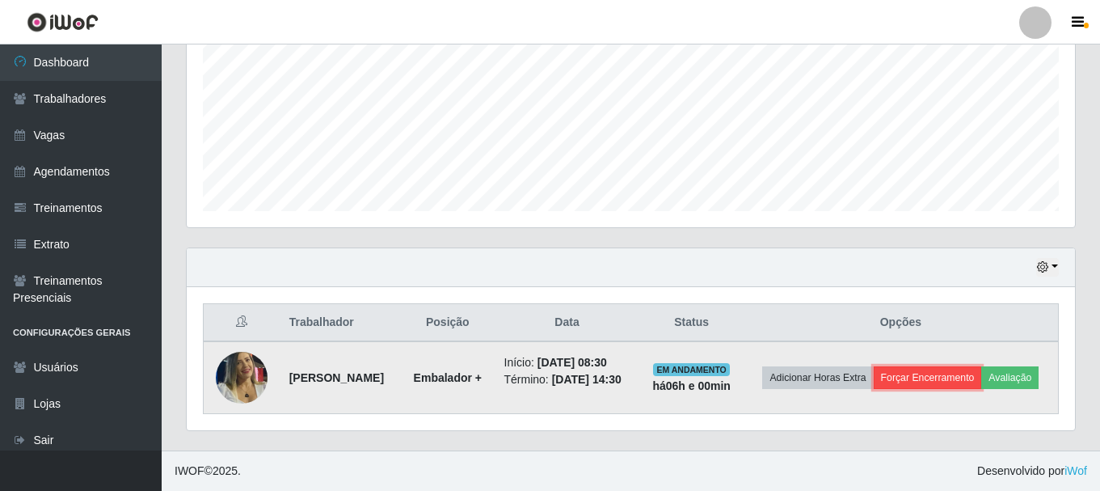
click at [982, 366] on button "Forçar Encerramento" at bounding box center [928, 377] width 108 height 23
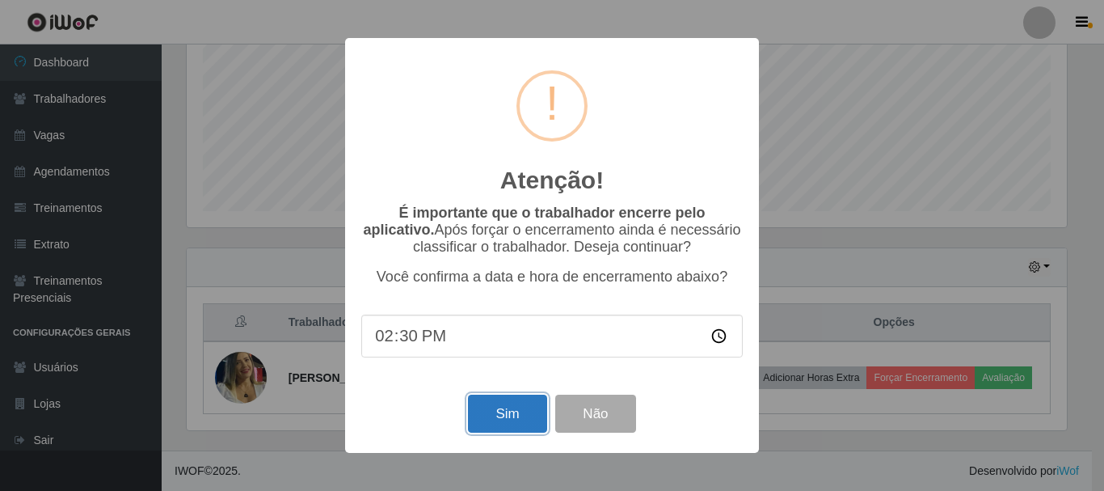
click at [516, 423] on button "Sim" at bounding box center [507, 413] width 78 height 38
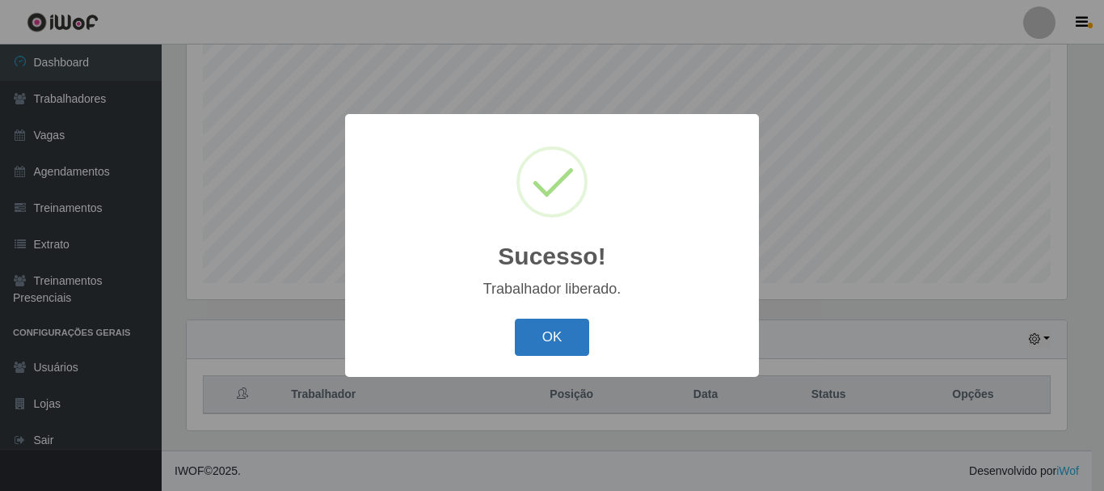
click at [554, 352] on button "OK" at bounding box center [552, 337] width 75 height 38
